Goal: Task Accomplishment & Management: Complete application form

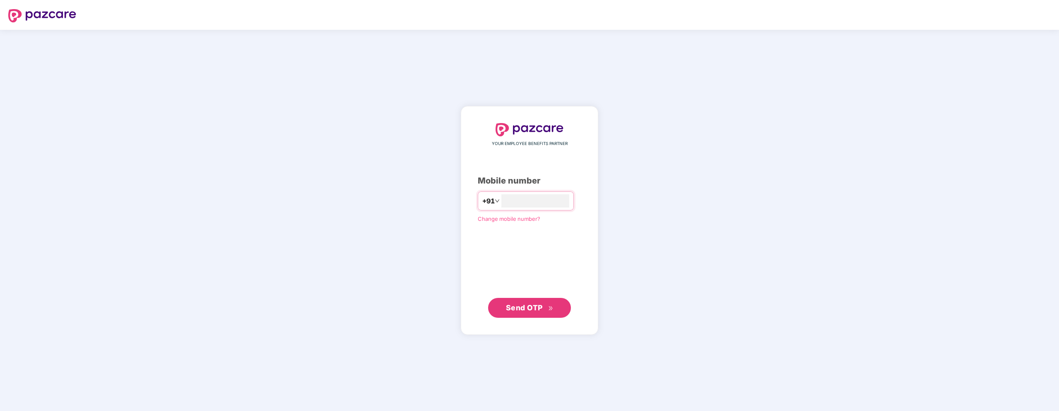
type input "**********"
click at [516, 307] on span "Send OTP" at bounding box center [524, 307] width 37 height 9
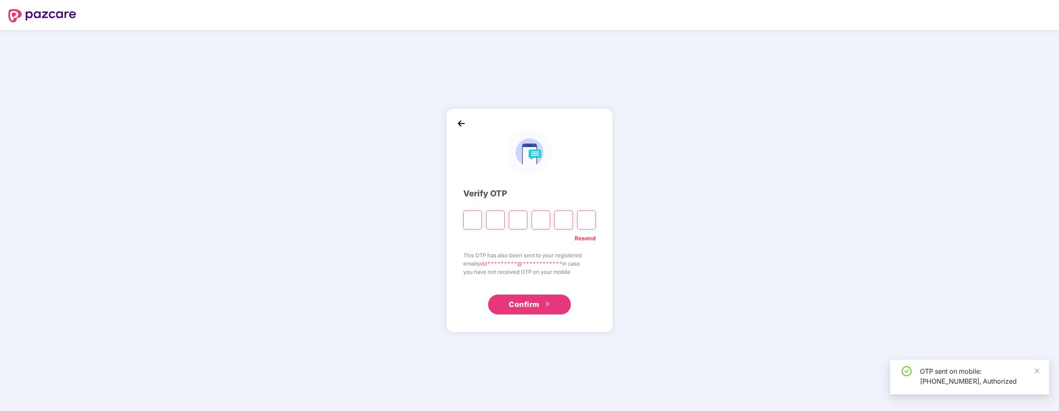
click at [473, 222] on input "Please enter verification code. Digit 1" at bounding box center [472, 219] width 19 height 19
click at [473, 225] on input "Please enter verification code. Digit 1" at bounding box center [472, 219] width 19 height 19
type input "*"
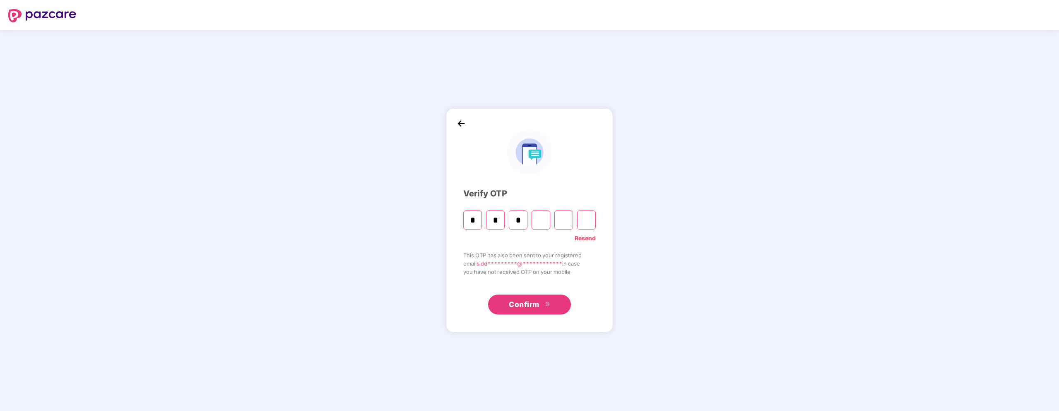
type input "*"
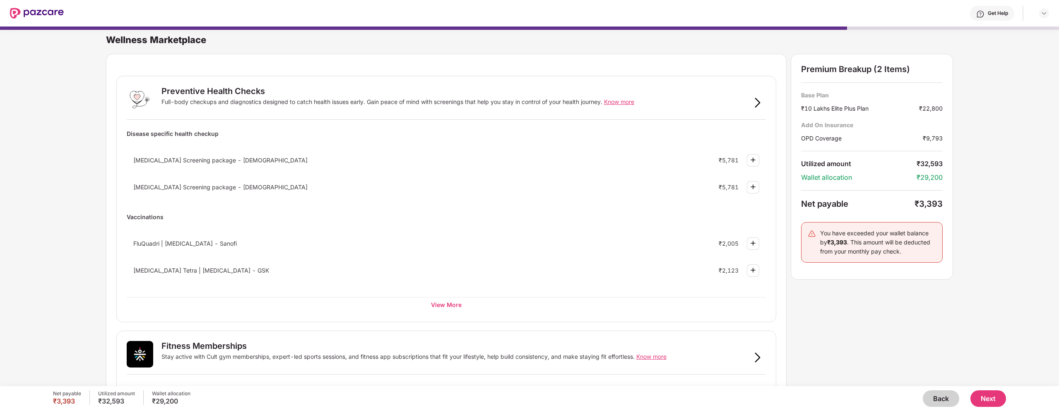
click at [919, 392] on div "Back Next" at bounding box center [597, 398] width 815 height 17
click at [932, 395] on button "Back" at bounding box center [940, 398] width 36 height 17
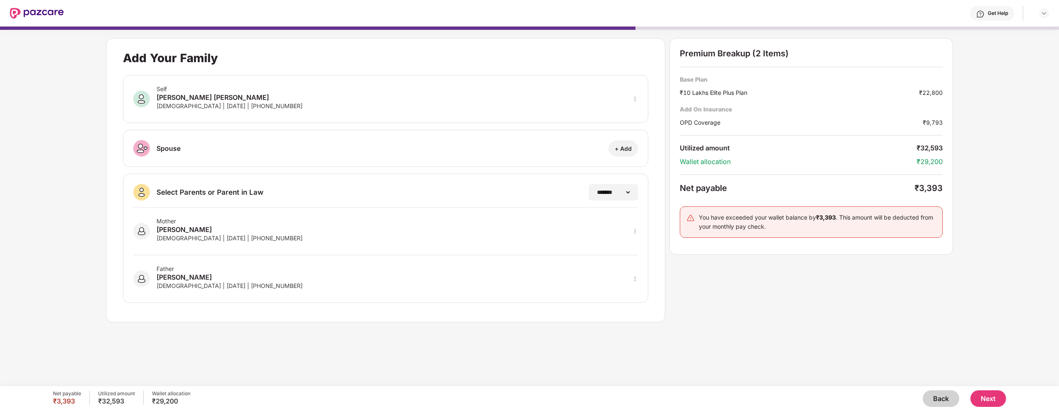
click at [932, 395] on button "Back" at bounding box center [940, 398] width 36 height 17
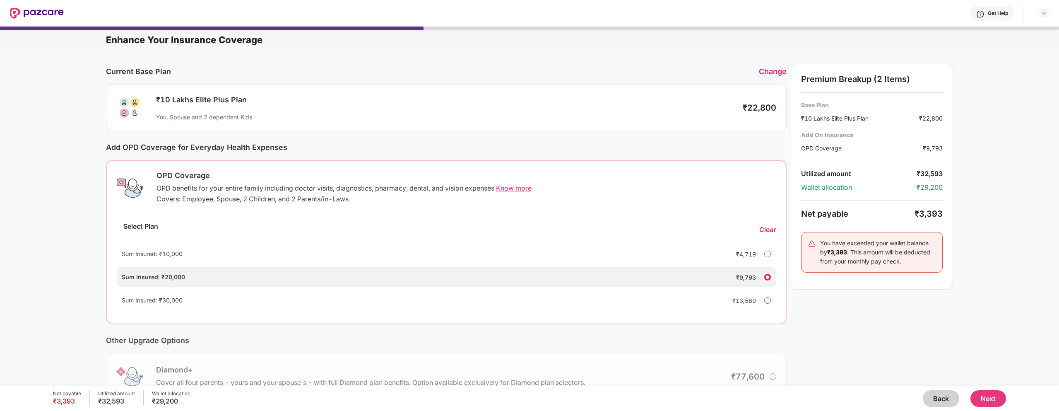
click at [932, 395] on button "Back" at bounding box center [940, 398] width 36 height 17
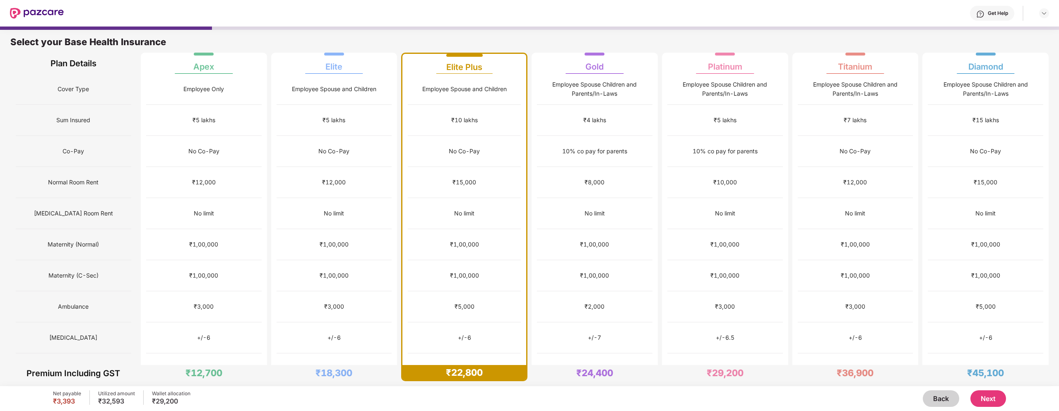
click at [932, 395] on button "Back" at bounding box center [940, 398] width 36 height 17
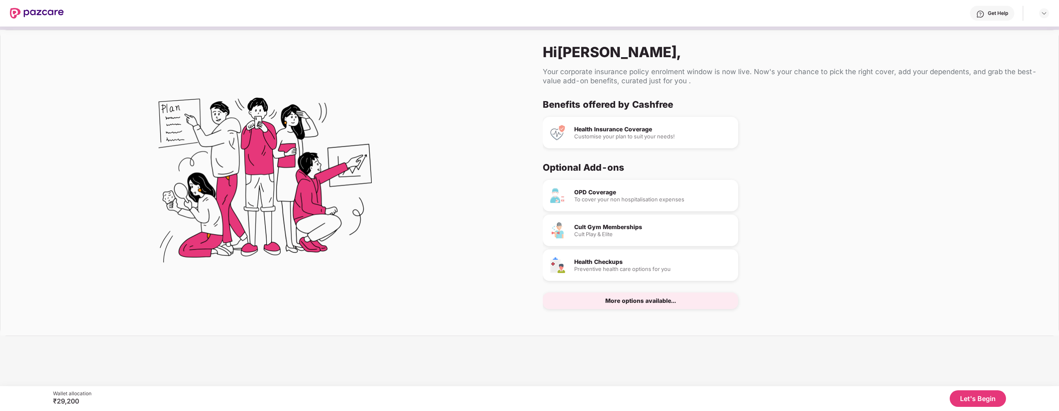
click at [958, 395] on button "Let's Begin" at bounding box center [977, 398] width 56 height 17
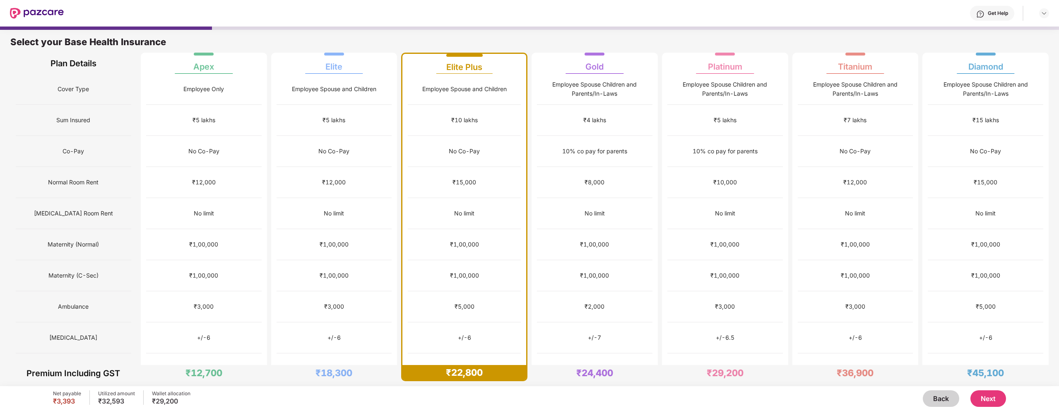
click at [984, 398] on button "Next" at bounding box center [988, 398] width 36 height 17
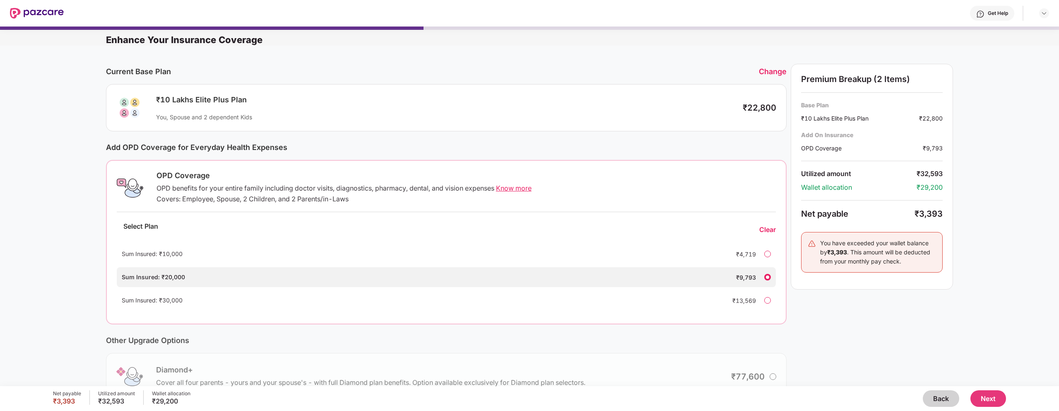
click at [771, 298] on div "Sum Insured: ₹30,000 ₹13,569" at bounding box center [446, 300] width 659 height 20
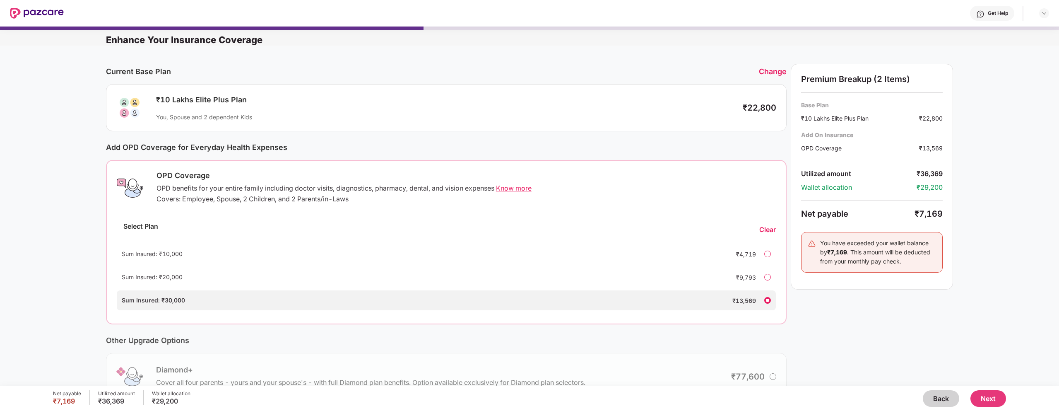
click at [769, 279] on div at bounding box center [767, 277] width 7 height 7
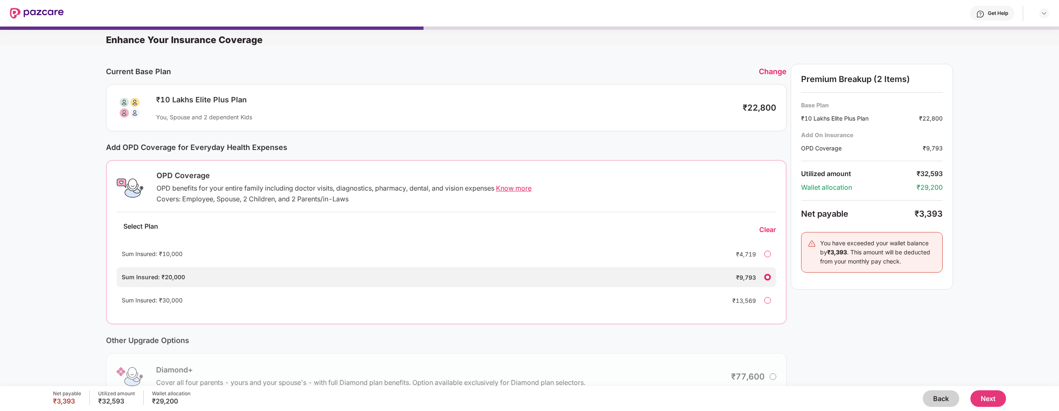
click at [999, 401] on button "Next" at bounding box center [988, 398] width 36 height 17
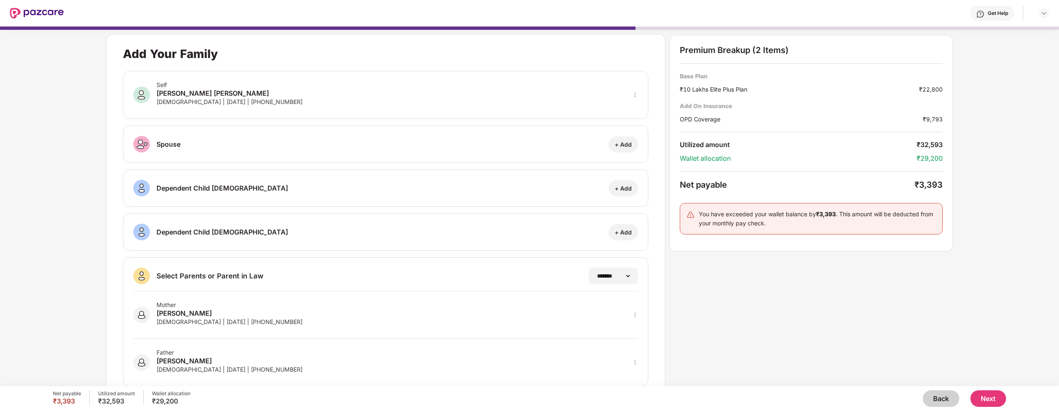
click at [980, 392] on button "Next" at bounding box center [988, 398] width 36 height 17
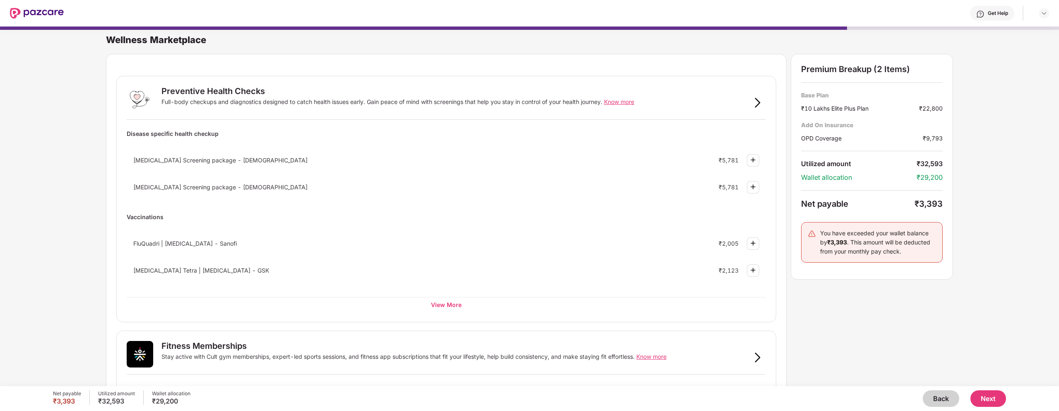
click at [986, 394] on button "Next" at bounding box center [988, 398] width 36 height 17
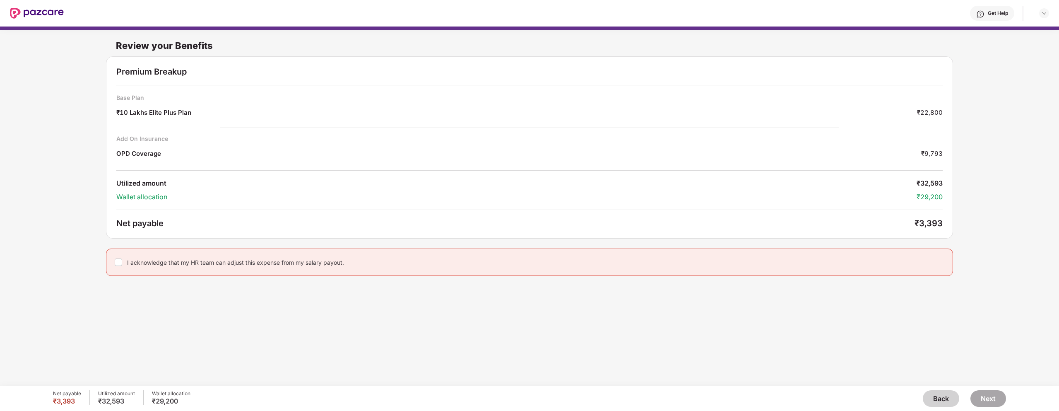
click at [932, 394] on button "Back" at bounding box center [940, 398] width 36 height 17
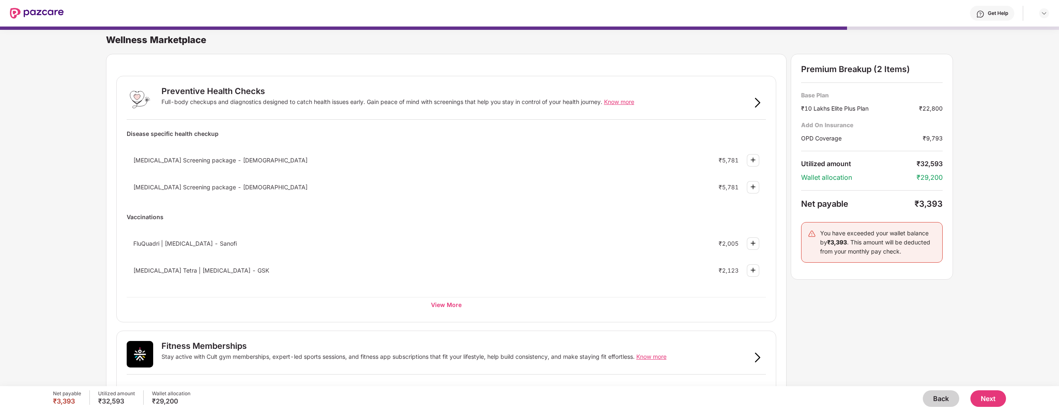
click at [932, 394] on button "Back" at bounding box center [940, 398] width 36 height 17
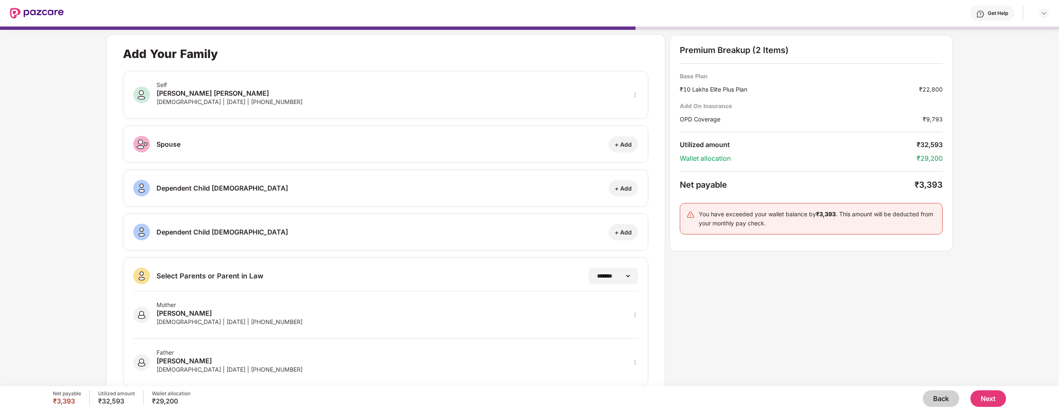
click at [932, 394] on button "Back" at bounding box center [940, 398] width 36 height 17
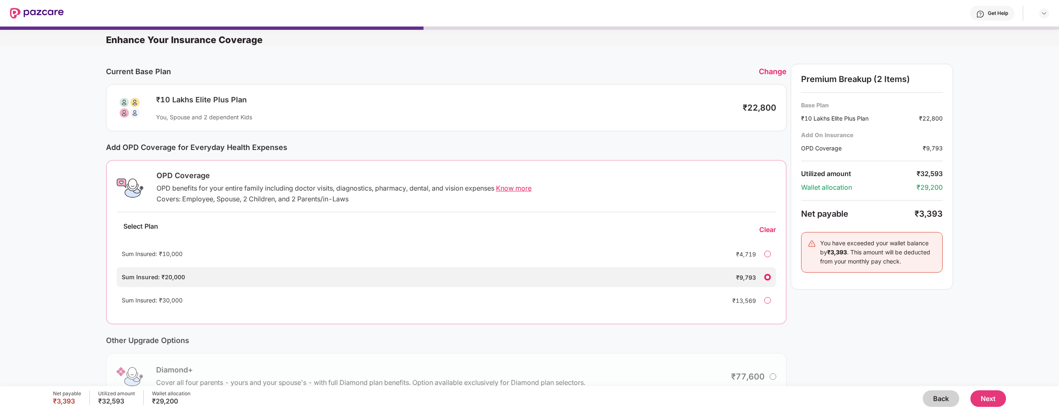
click at [932, 394] on button "Back" at bounding box center [940, 398] width 36 height 17
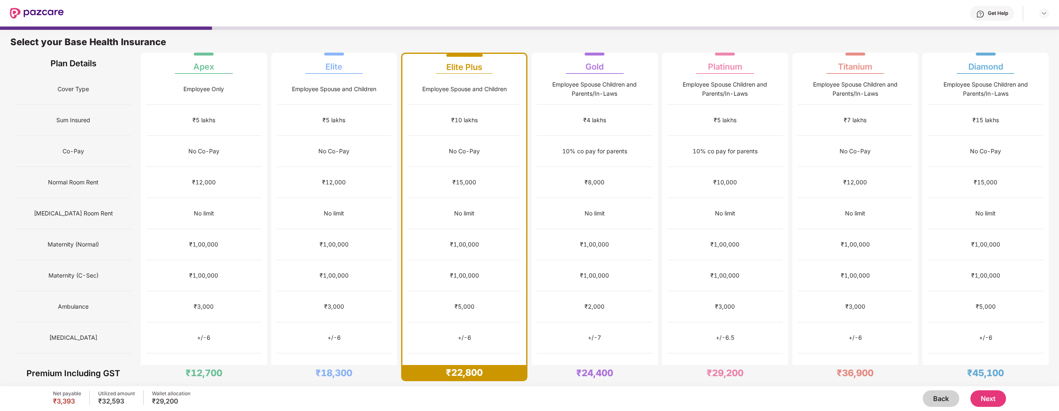
click at [932, 394] on button "Back" at bounding box center [940, 398] width 36 height 17
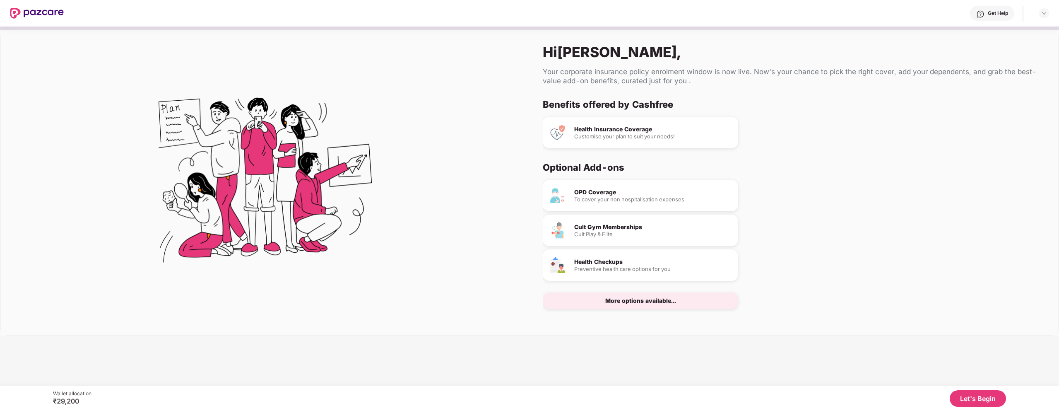
click at [932, 394] on div "Let's Begin" at bounding box center [548, 398] width 914 height 17
click at [25, 14] on img at bounding box center [37, 13] width 54 height 11
click at [41, 14] on img at bounding box center [37, 13] width 54 height 11
click at [613, 235] on div "Cult Play & Elite" at bounding box center [652, 233] width 157 height 5
click at [972, 400] on button "Let's Begin" at bounding box center [977, 398] width 56 height 17
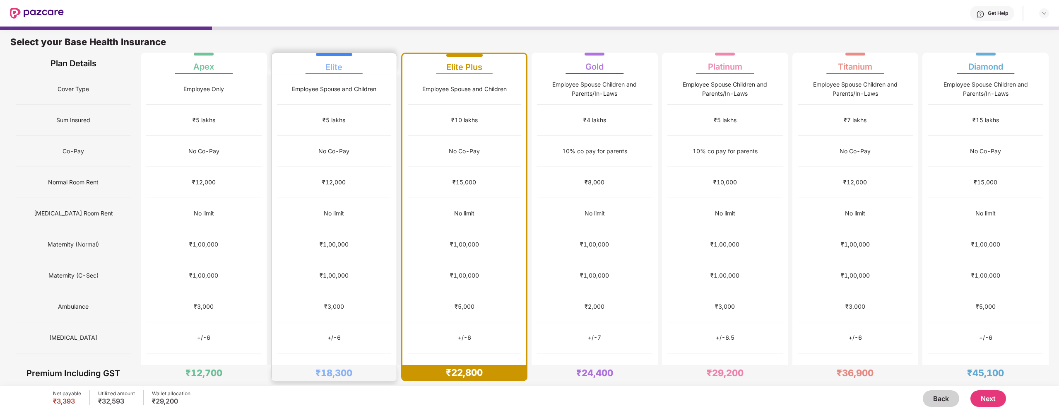
click at [366, 260] on div "₹1,00,000" at bounding box center [334, 275] width 115 height 31
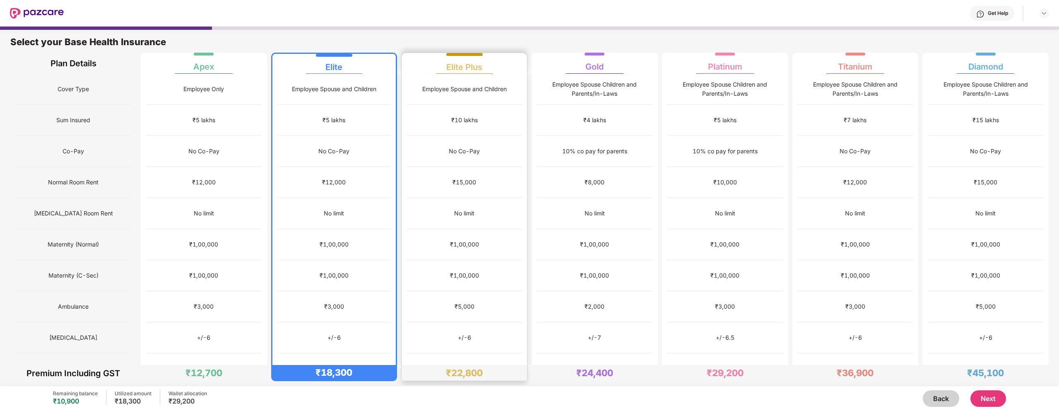
click at [441, 260] on div "₹1,00,000" at bounding box center [464, 275] width 115 height 31
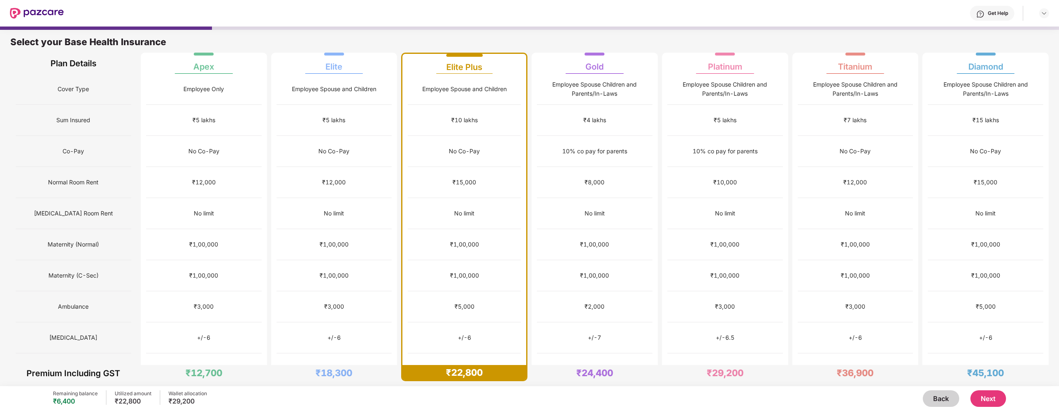
click at [983, 400] on button "Next" at bounding box center [988, 398] width 36 height 17
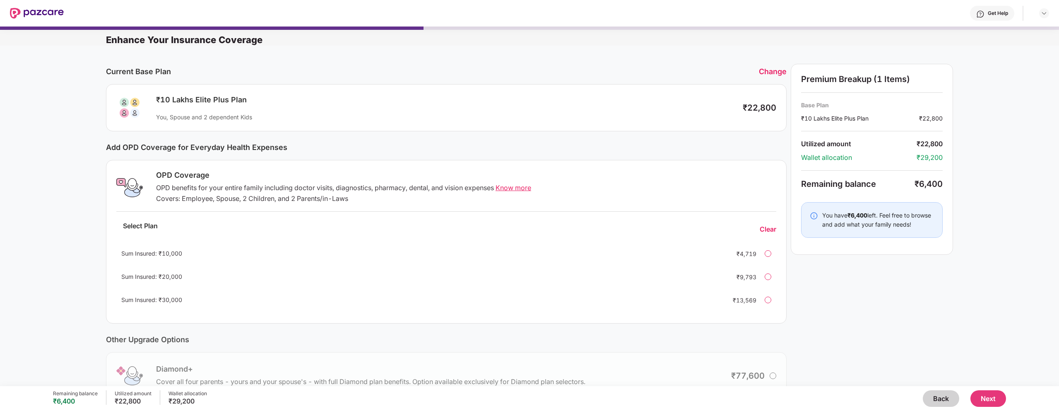
drag, startPoint x: 1041, startPoint y: 204, endPoint x: 1040, endPoint y: 273, distance: 68.3
click at [1041, 280] on div "Current Base Plan Change ₹10 Lakhs Elite Plus Plan You, Spouse and 2 dependent …" at bounding box center [529, 257] width 1059 height 423
click at [1040, 274] on div "Current Base Plan Change ₹10 Lakhs Elite Plus Plan You, Spouse and 2 dependent …" at bounding box center [529, 257] width 1059 height 423
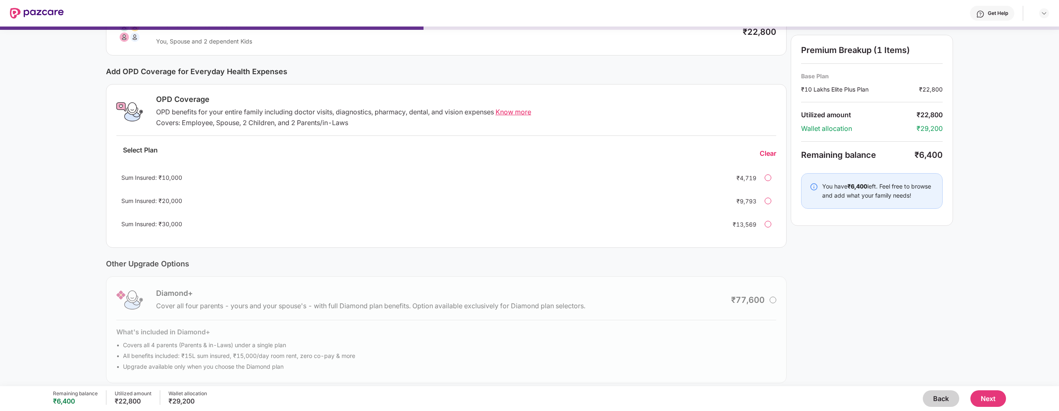
scroll to position [83, 0]
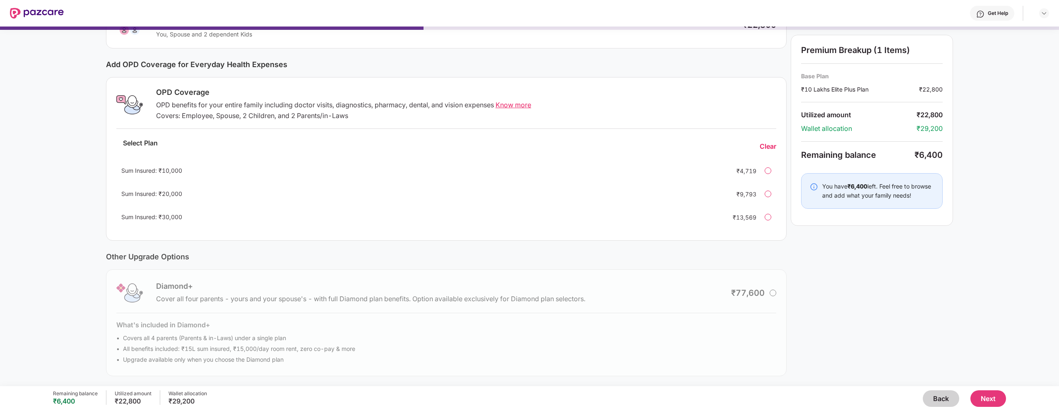
drag, startPoint x: 997, startPoint y: 276, endPoint x: 982, endPoint y: 377, distance: 102.0
click at [985, 392] on div "Get Help Enhance Your Insurance Coverage Current Base Plan Change ₹10 Lakhs Eli…" at bounding box center [529, 205] width 1059 height 411
click at [980, 315] on div "Current Base Plan Change ₹10 Lakhs Elite Plus Plan You, Spouse and 2 dependent …" at bounding box center [529, 174] width 1059 height 423
click at [891, 324] on div "Premium Breakup (1 Items) Base Plan ₹10 Lakhs Elite Plus Plan ₹22,800 Utilized …" at bounding box center [871, 178] width 162 height 395
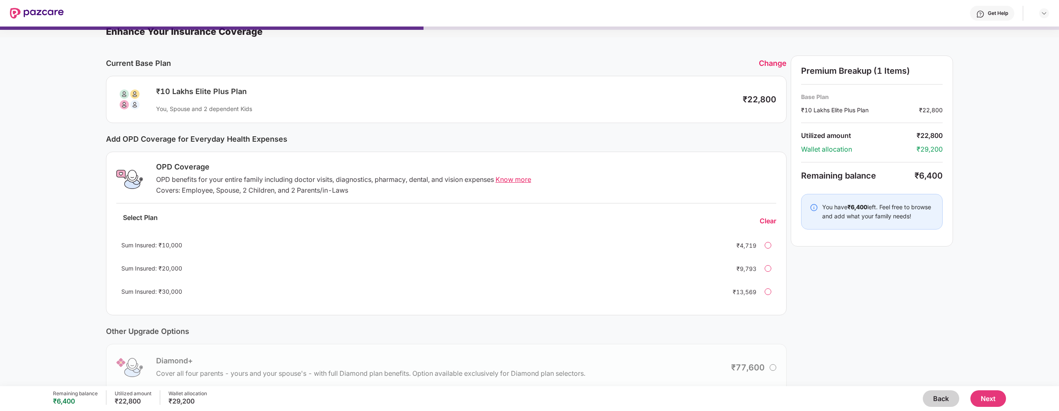
scroll to position [8, 0]
click at [771, 271] on div "Sum Insured: ₹20,000 ₹9,793" at bounding box center [446, 269] width 660 height 20
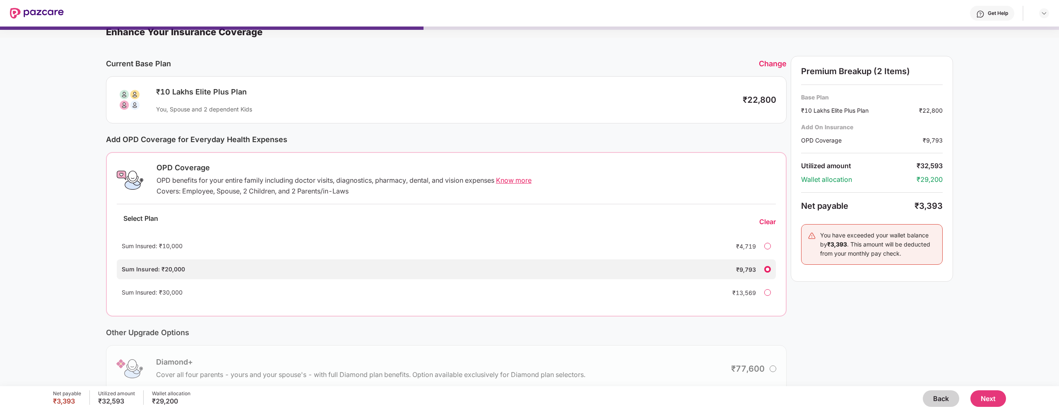
click at [769, 249] on div "Sum Insured: ₹10,000 ₹4,719" at bounding box center [446, 246] width 659 height 20
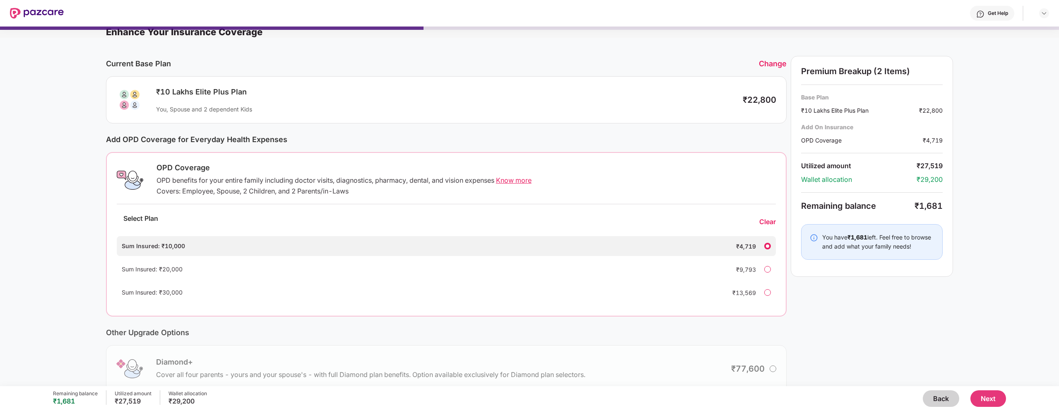
click at [980, 395] on button "Next" at bounding box center [988, 398] width 36 height 17
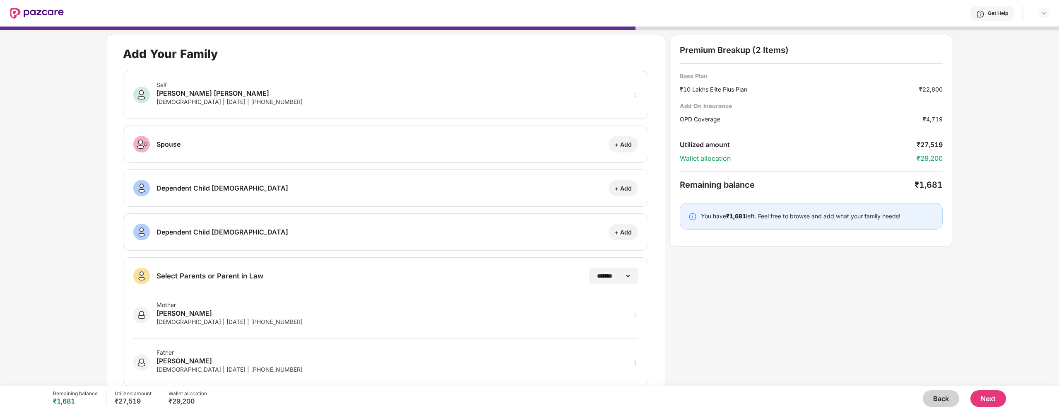
click at [975, 389] on div "Remaining balance ₹1,681 Utilized amount ₹27,519 Wallet allocation ₹29,200 Back…" at bounding box center [529, 398] width 953 height 25
click at [980, 392] on button "Next" at bounding box center [988, 398] width 36 height 17
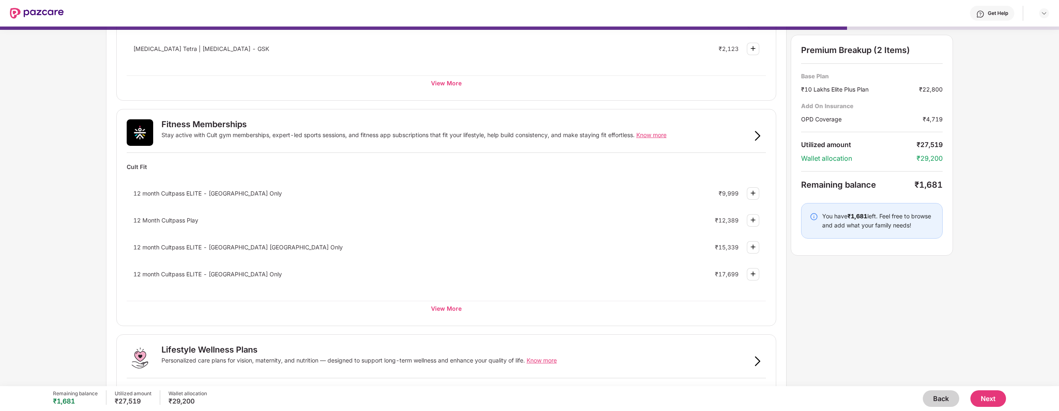
scroll to position [223, 0]
click at [756, 190] on img at bounding box center [753, 191] width 10 height 10
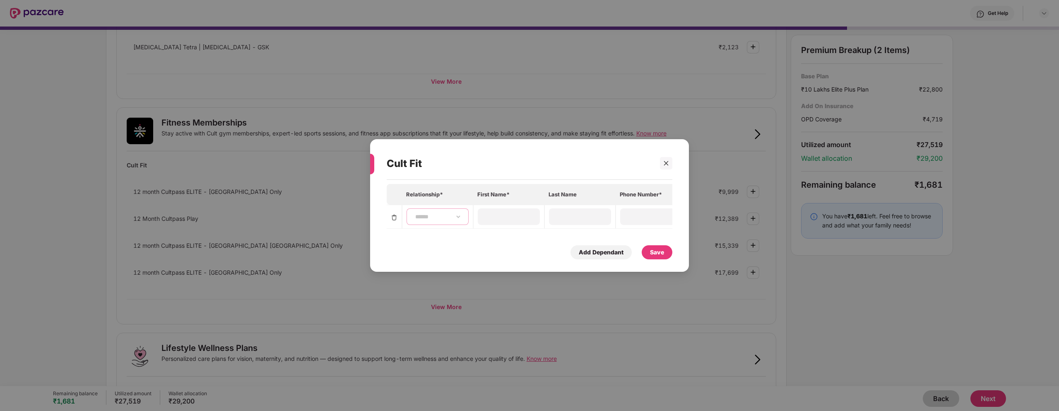
click at [436, 215] on select "**********" at bounding box center [437, 216] width 48 height 7
select select "****"
type input "********"
type input "**********"
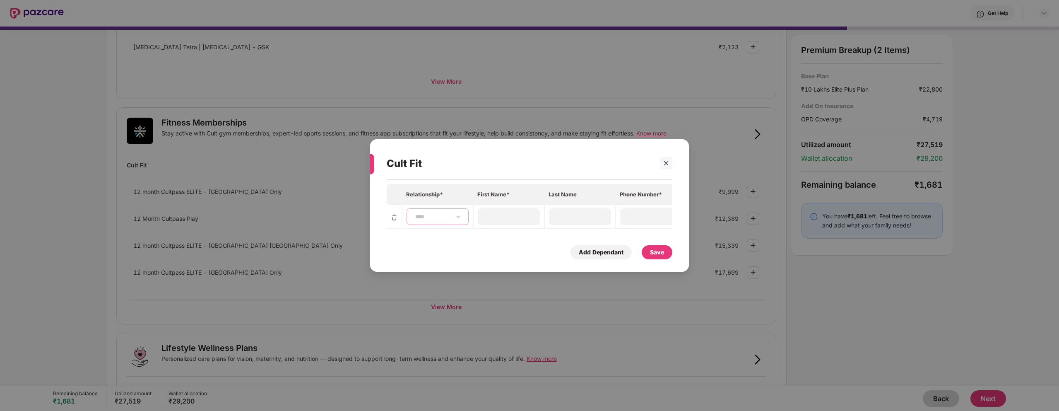
type input "**********"
click at [657, 257] on div "Save" at bounding box center [657, 251] width 14 height 9
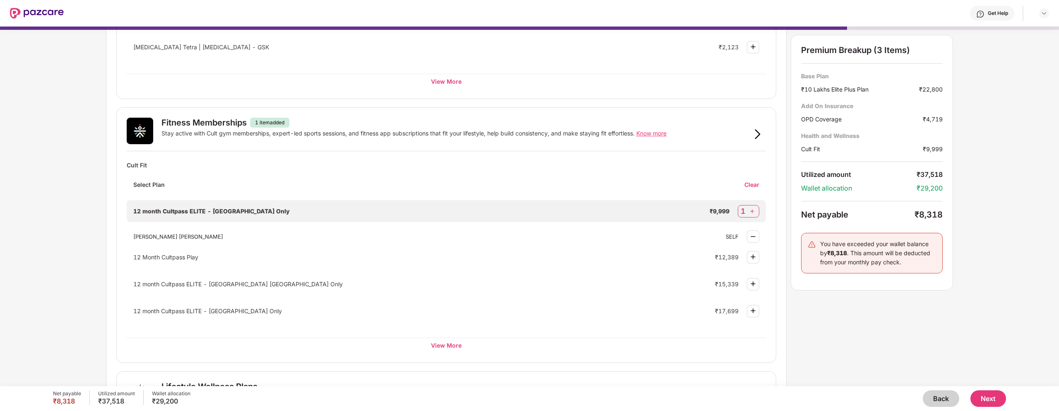
click at [993, 398] on button "Next" at bounding box center [988, 398] width 36 height 17
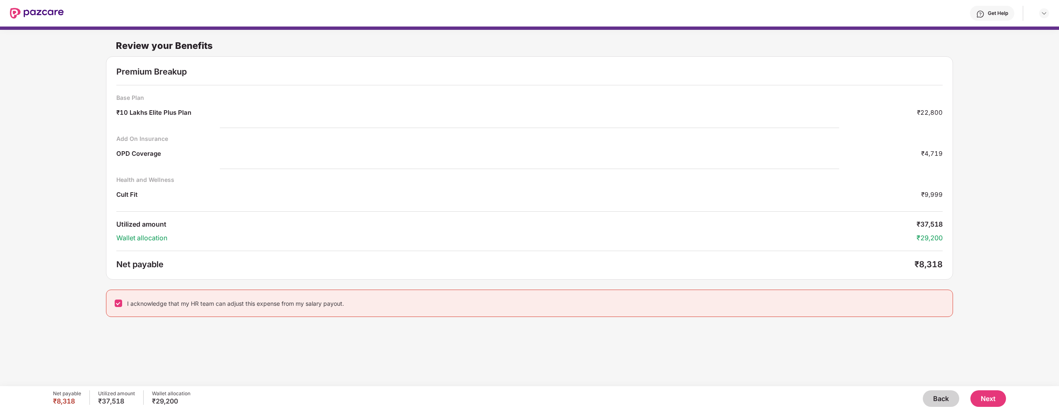
click at [988, 399] on button "Next" at bounding box center [988, 398] width 36 height 17
